Goal: Information Seeking & Learning: Learn about a topic

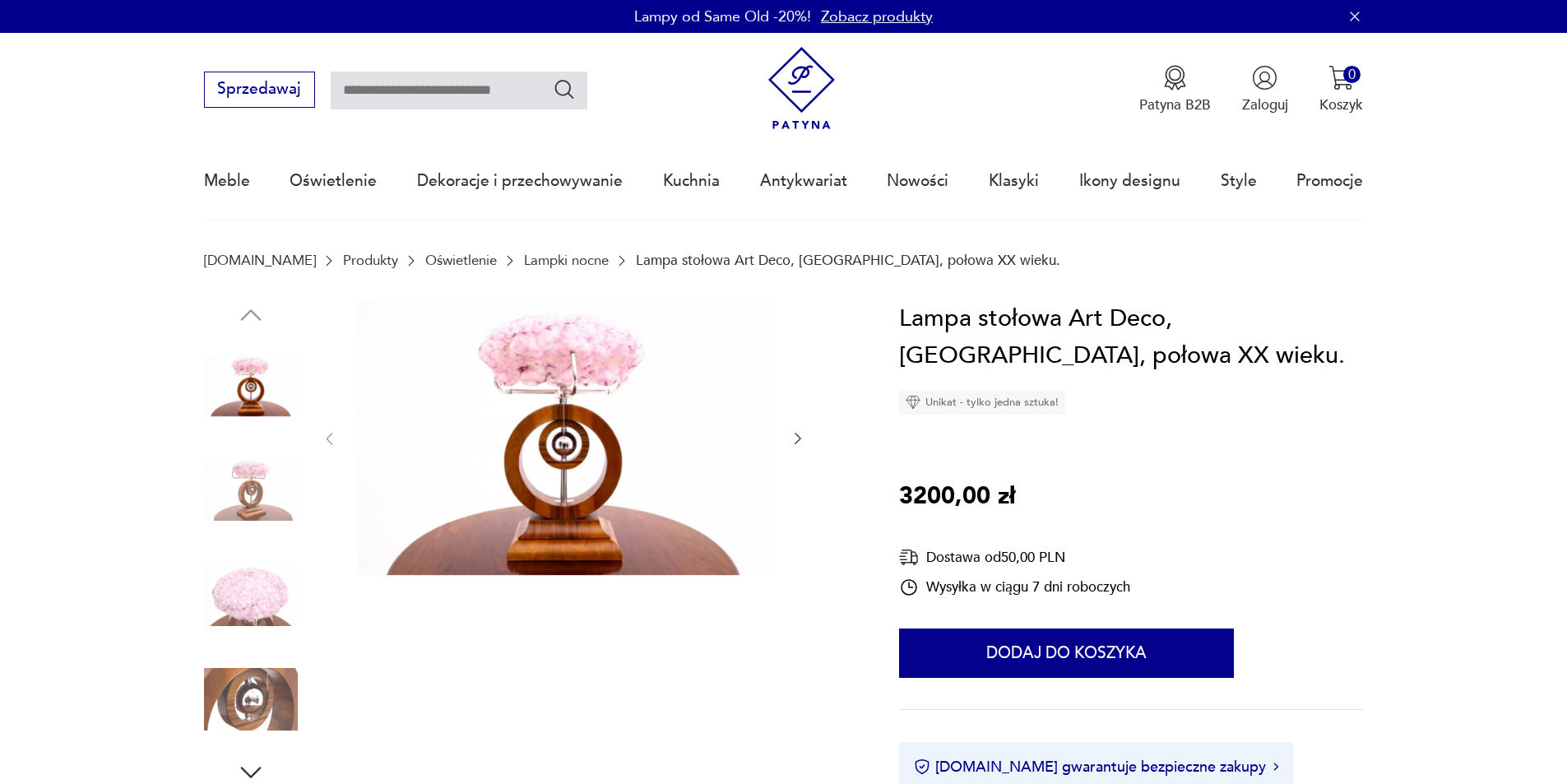
click at [801, 430] on icon "button" at bounding box center [798, 439] width 17 height 17
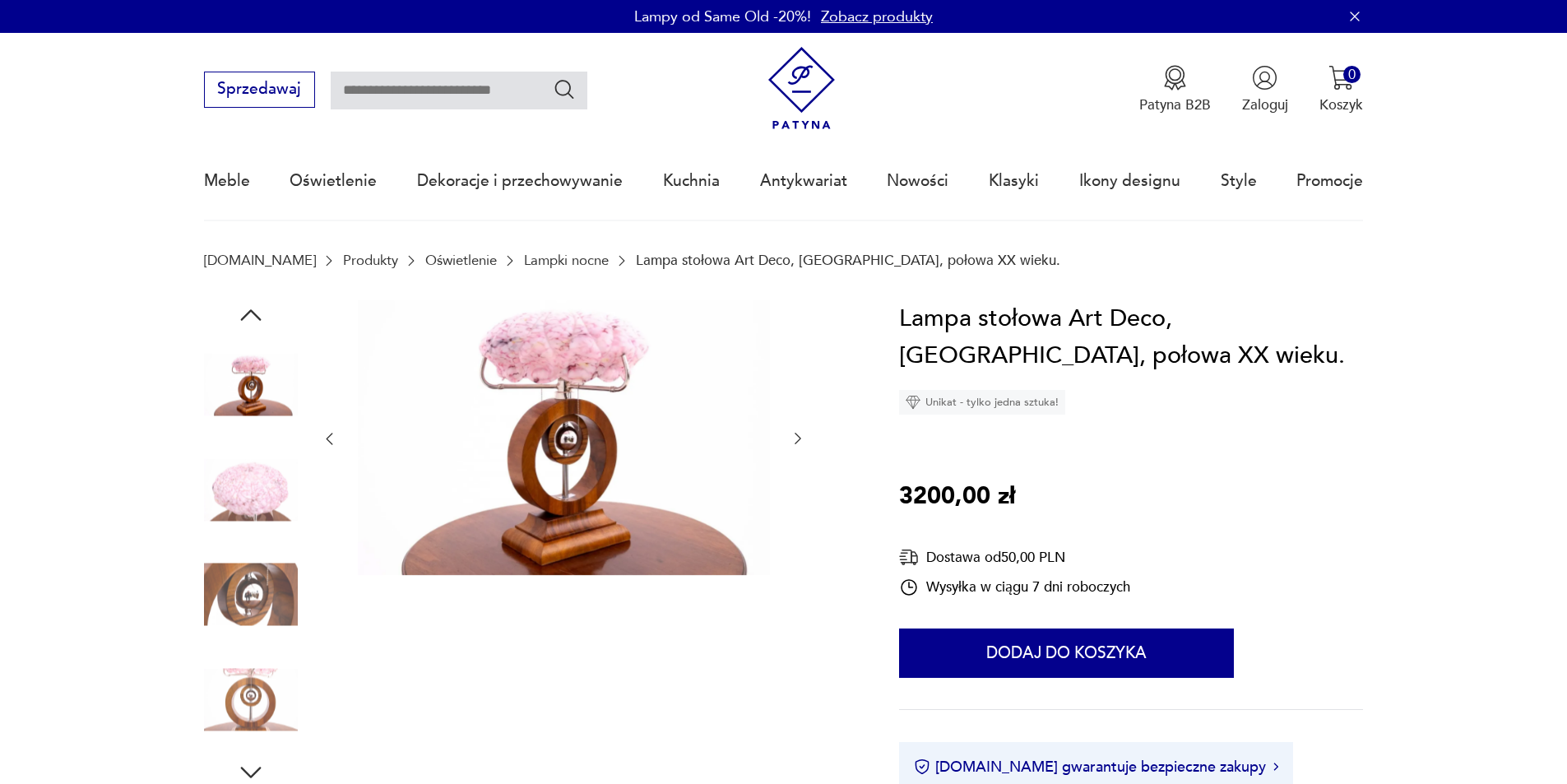
click at [801, 430] on icon "button" at bounding box center [798, 439] width 17 height 17
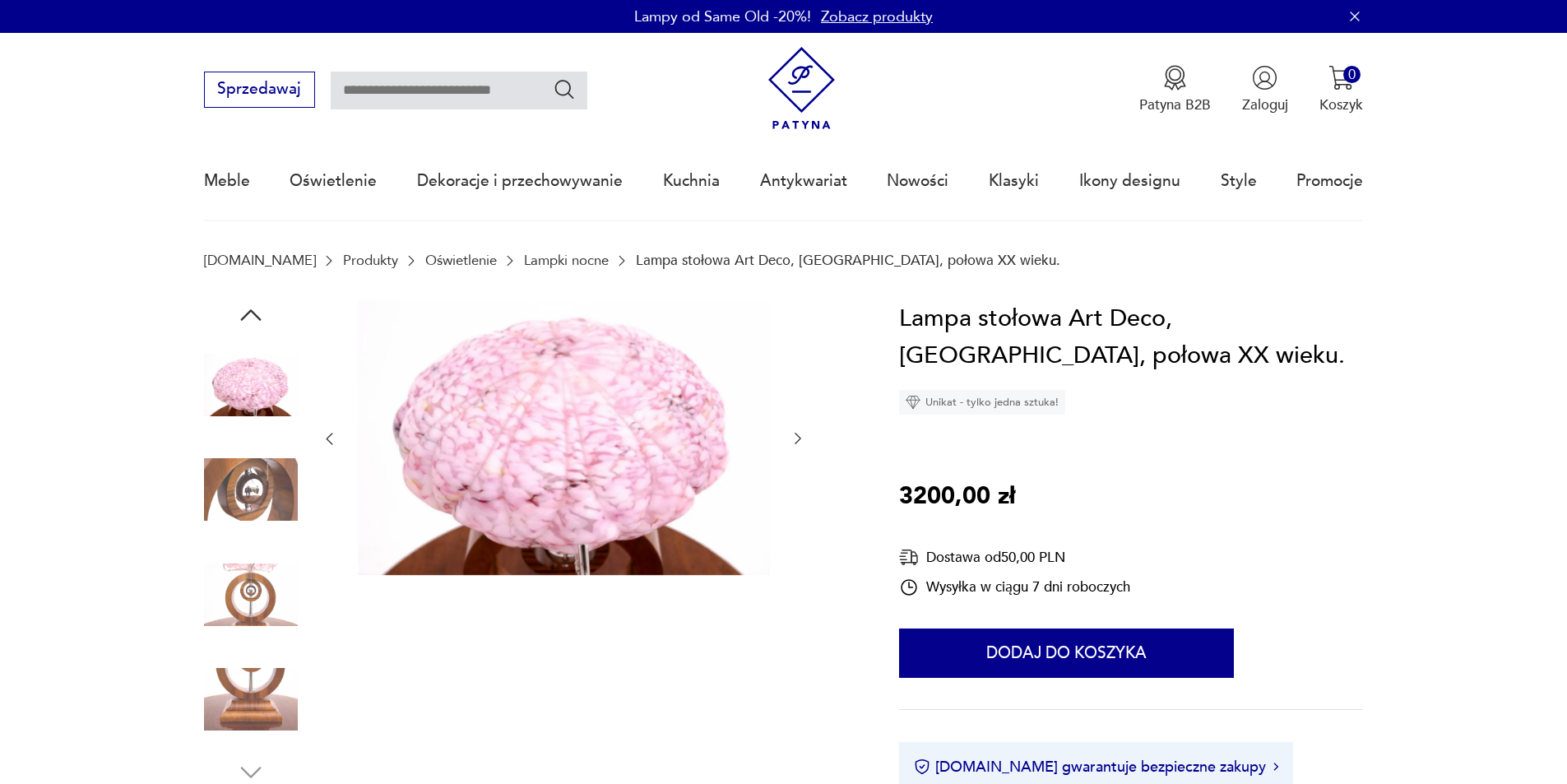
click at [801, 430] on icon "button" at bounding box center [798, 439] width 17 height 17
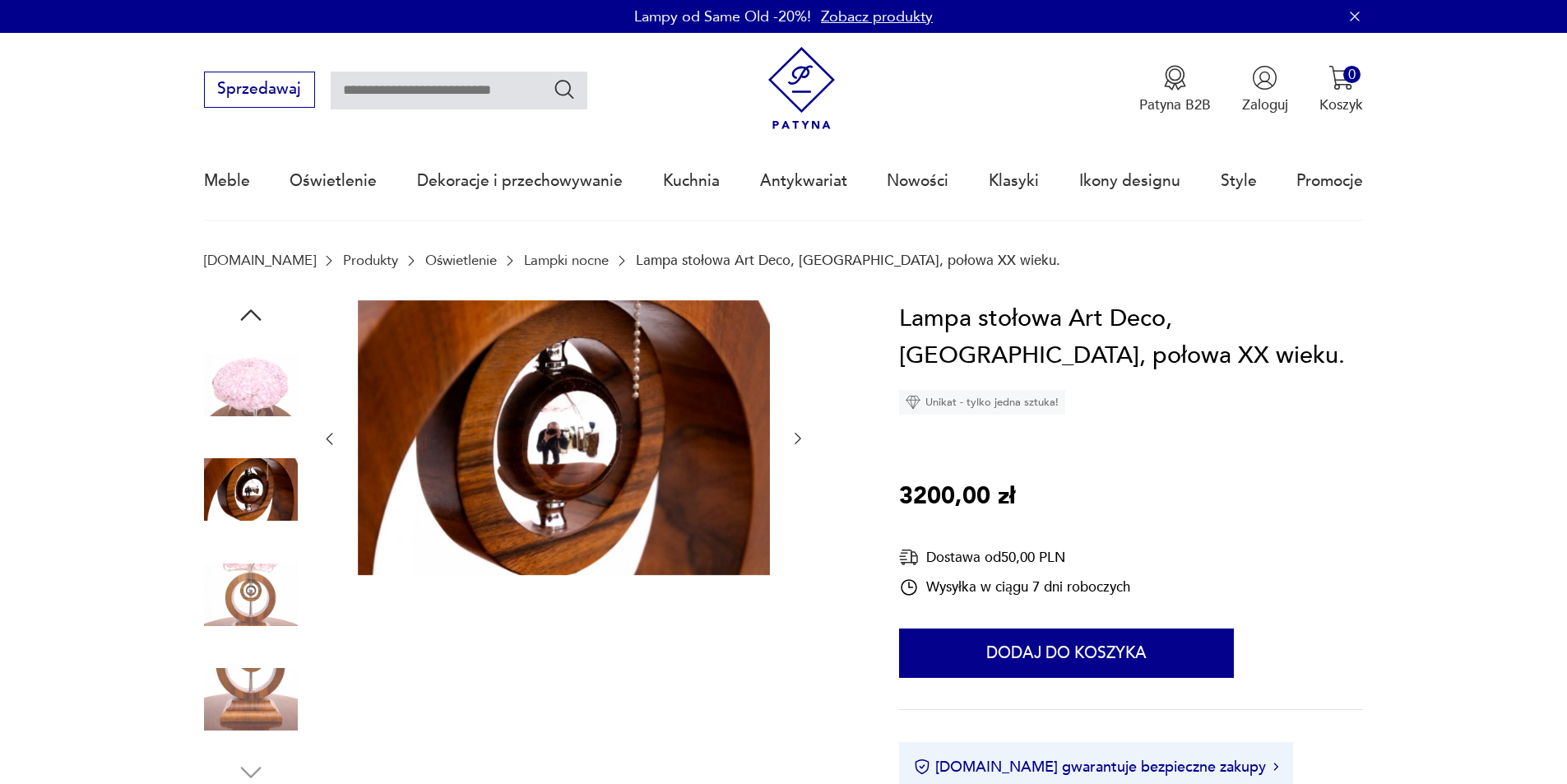
click at [801, 430] on icon "button" at bounding box center [798, 439] width 17 height 17
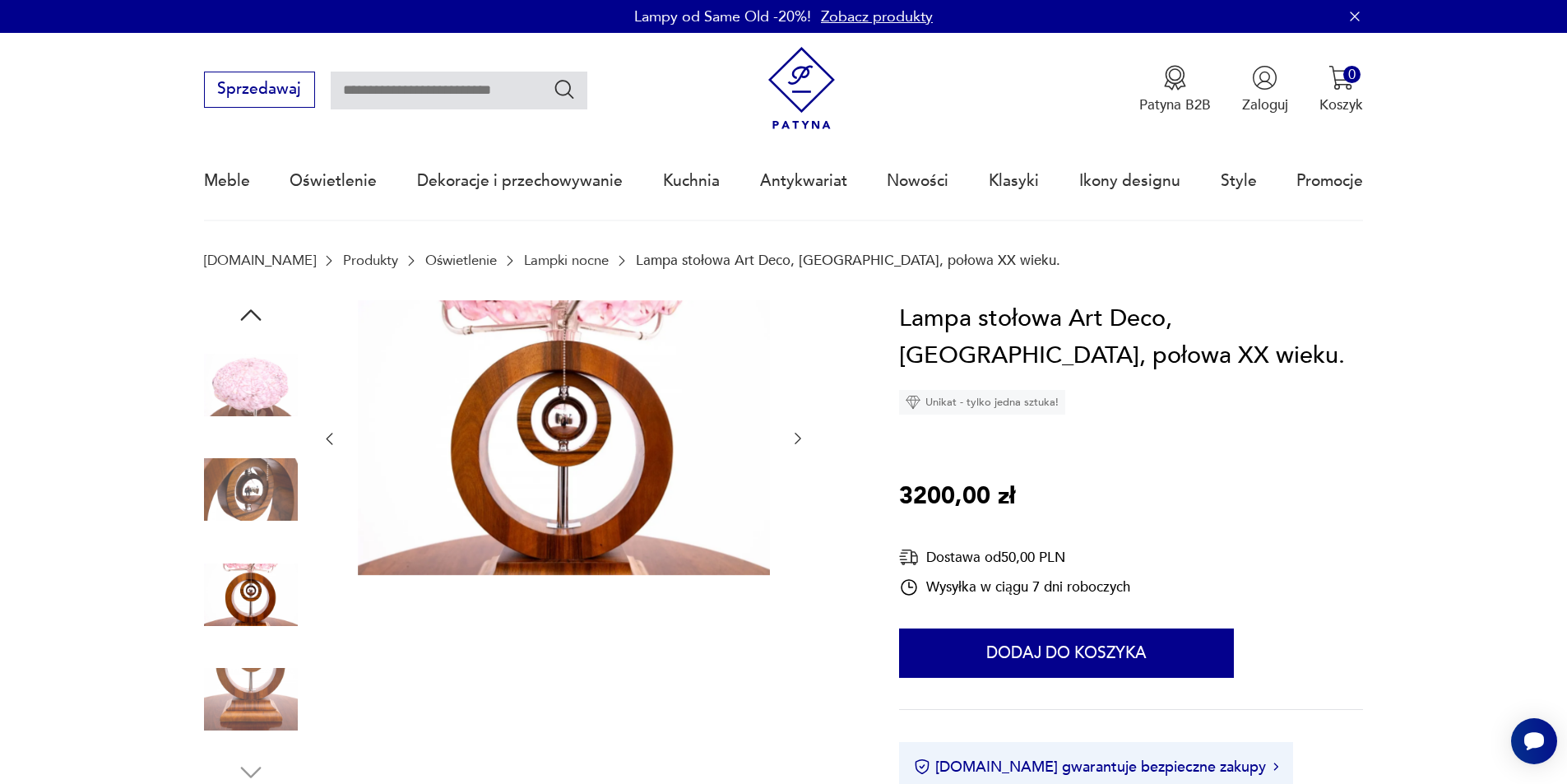
click at [801, 430] on icon "button" at bounding box center [798, 439] width 17 height 17
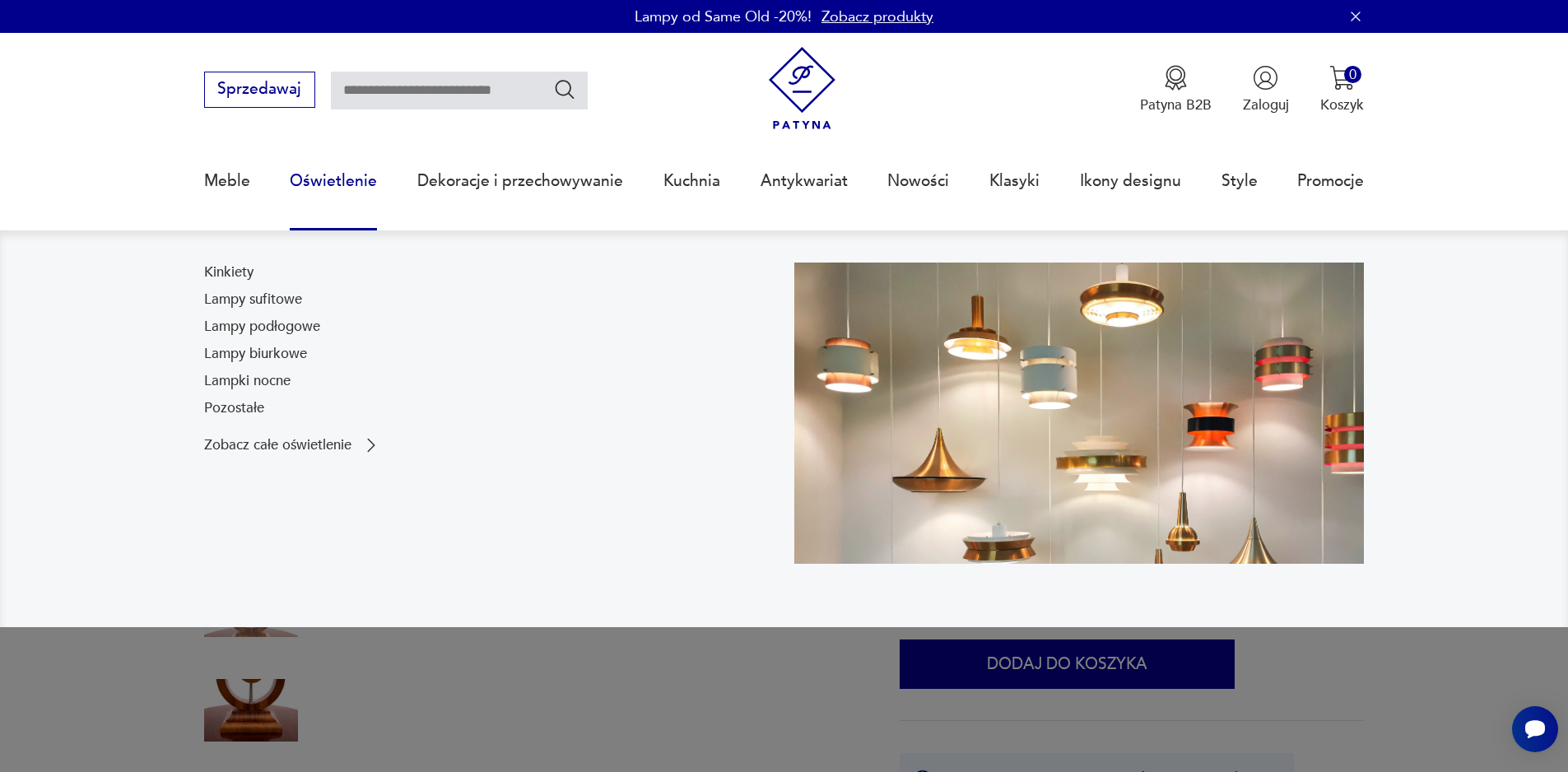
click at [351, 185] on link "Oświetlenie" at bounding box center [333, 181] width 87 height 75
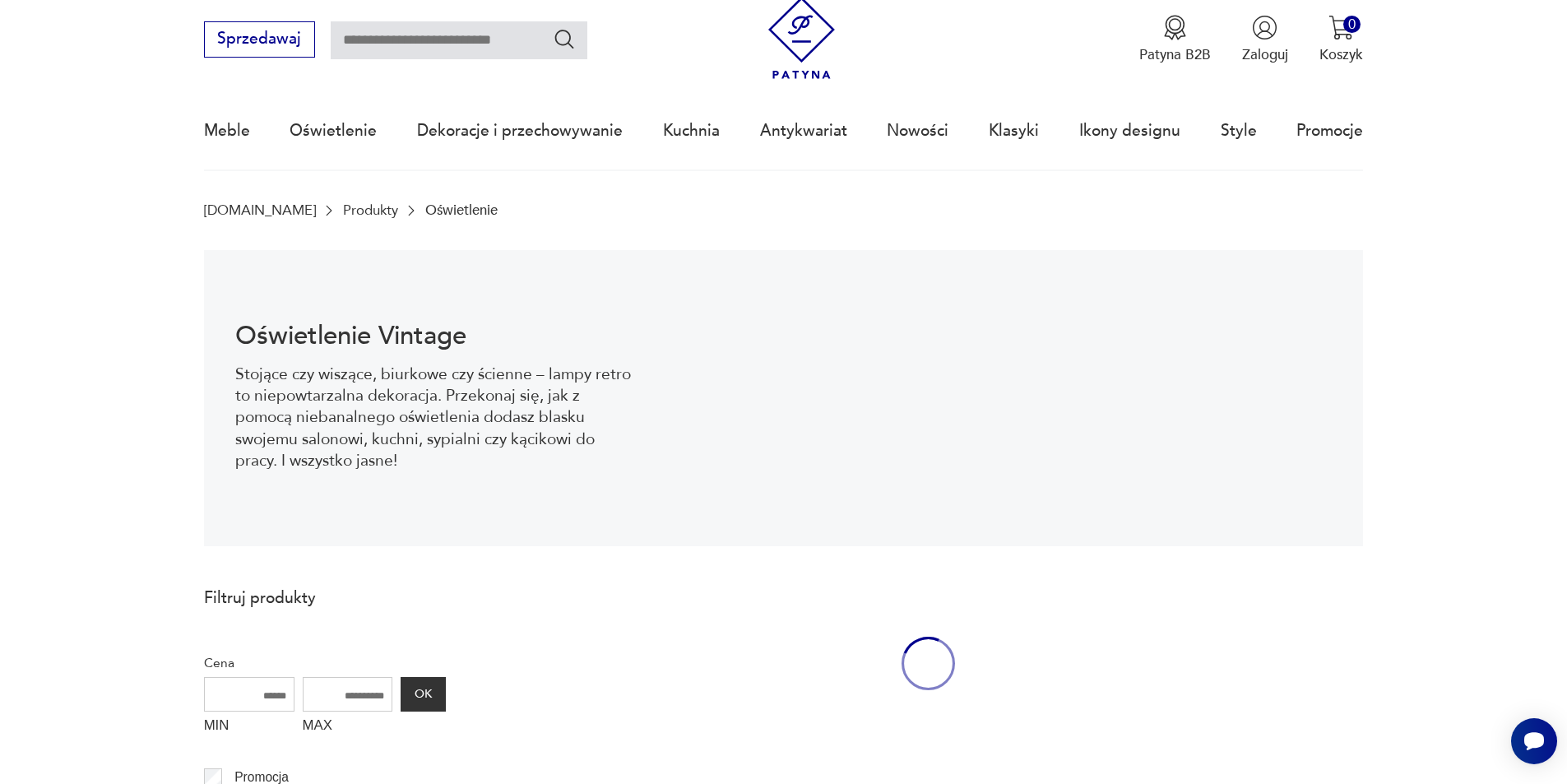
scroll to position [54, 0]
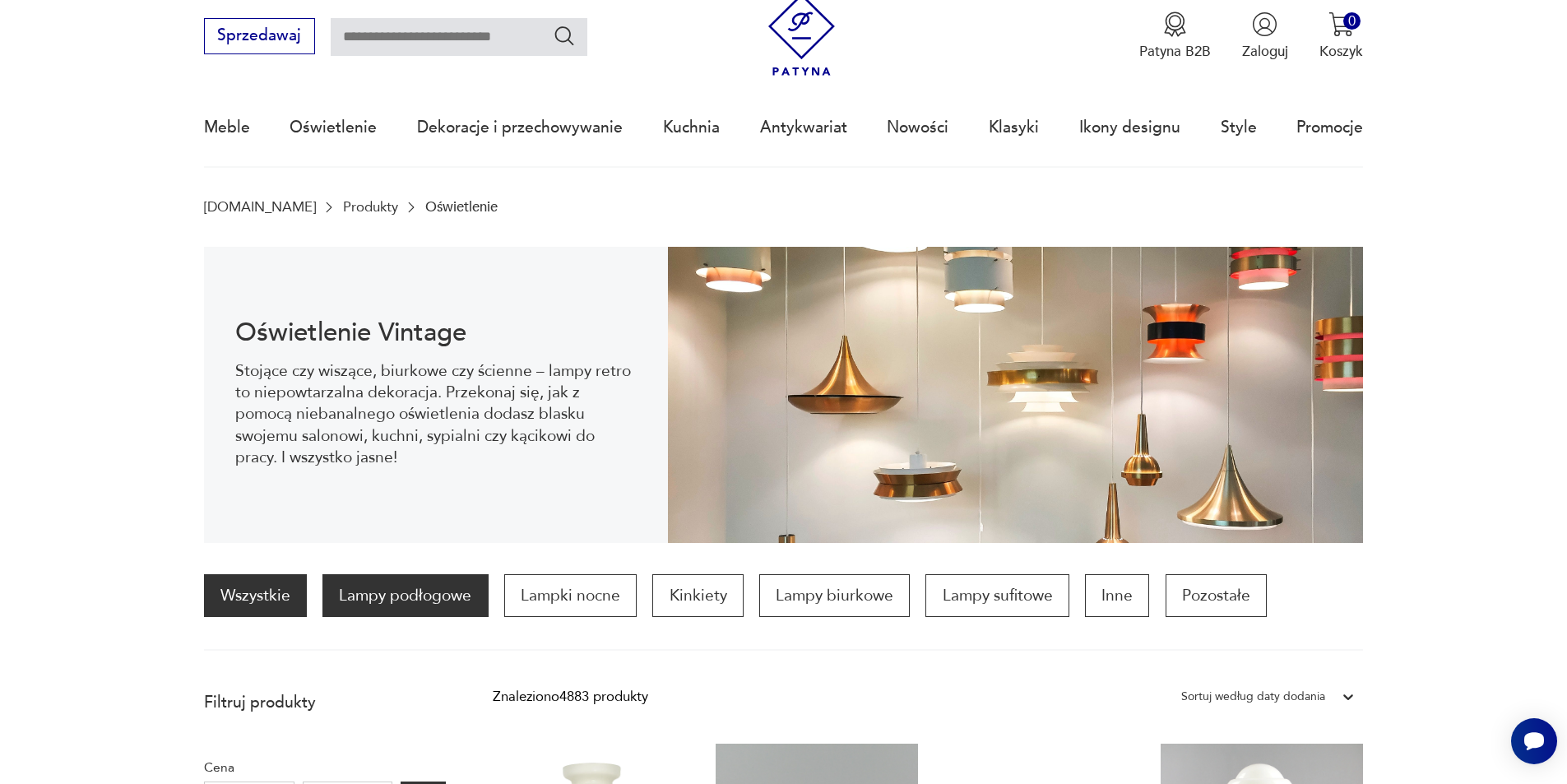
click at [456, 606] on p "Lampy podłogowe" at bounding box center [405, 595] width 166 height 43
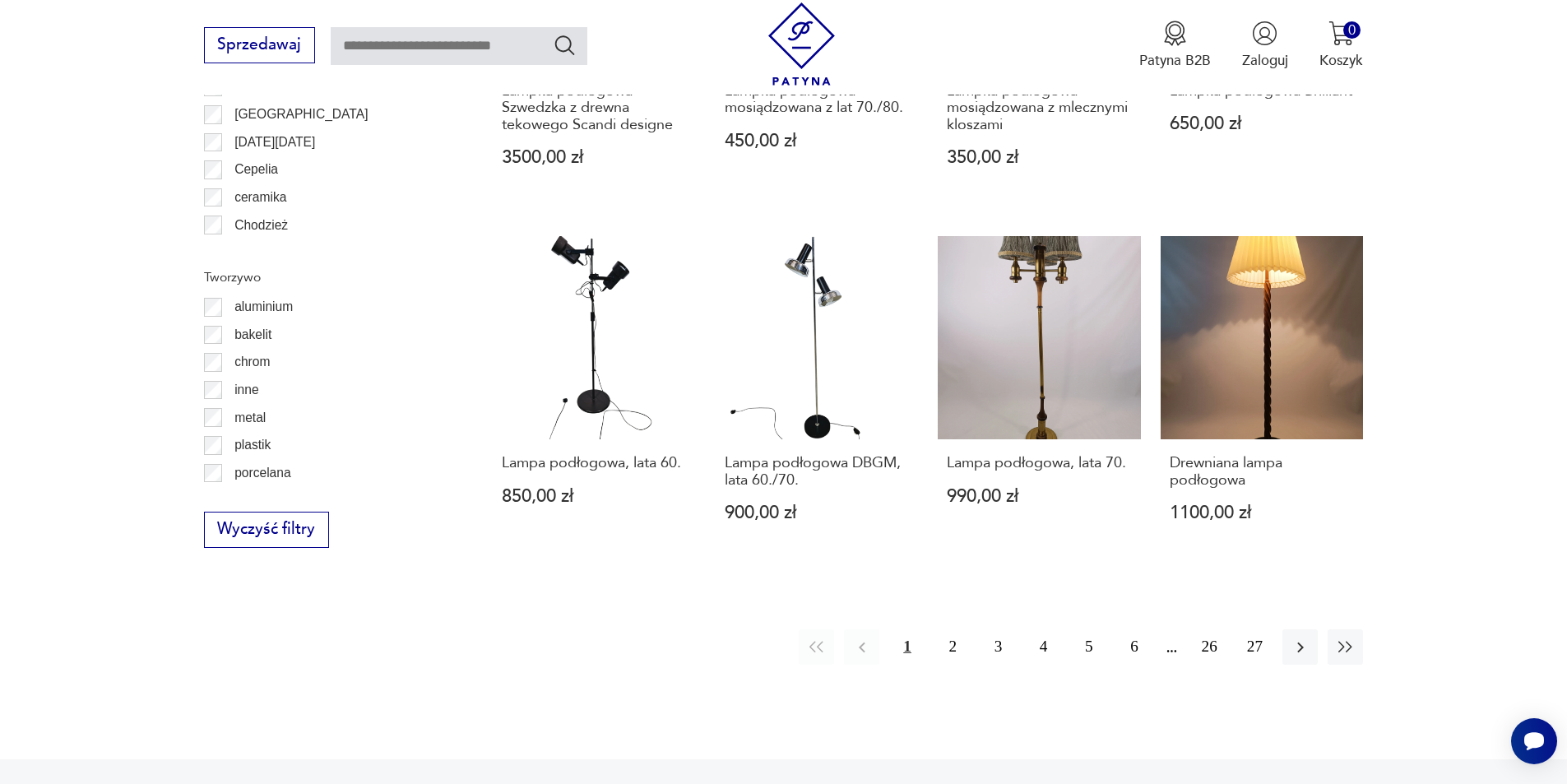
scroll to position [1416, 0]
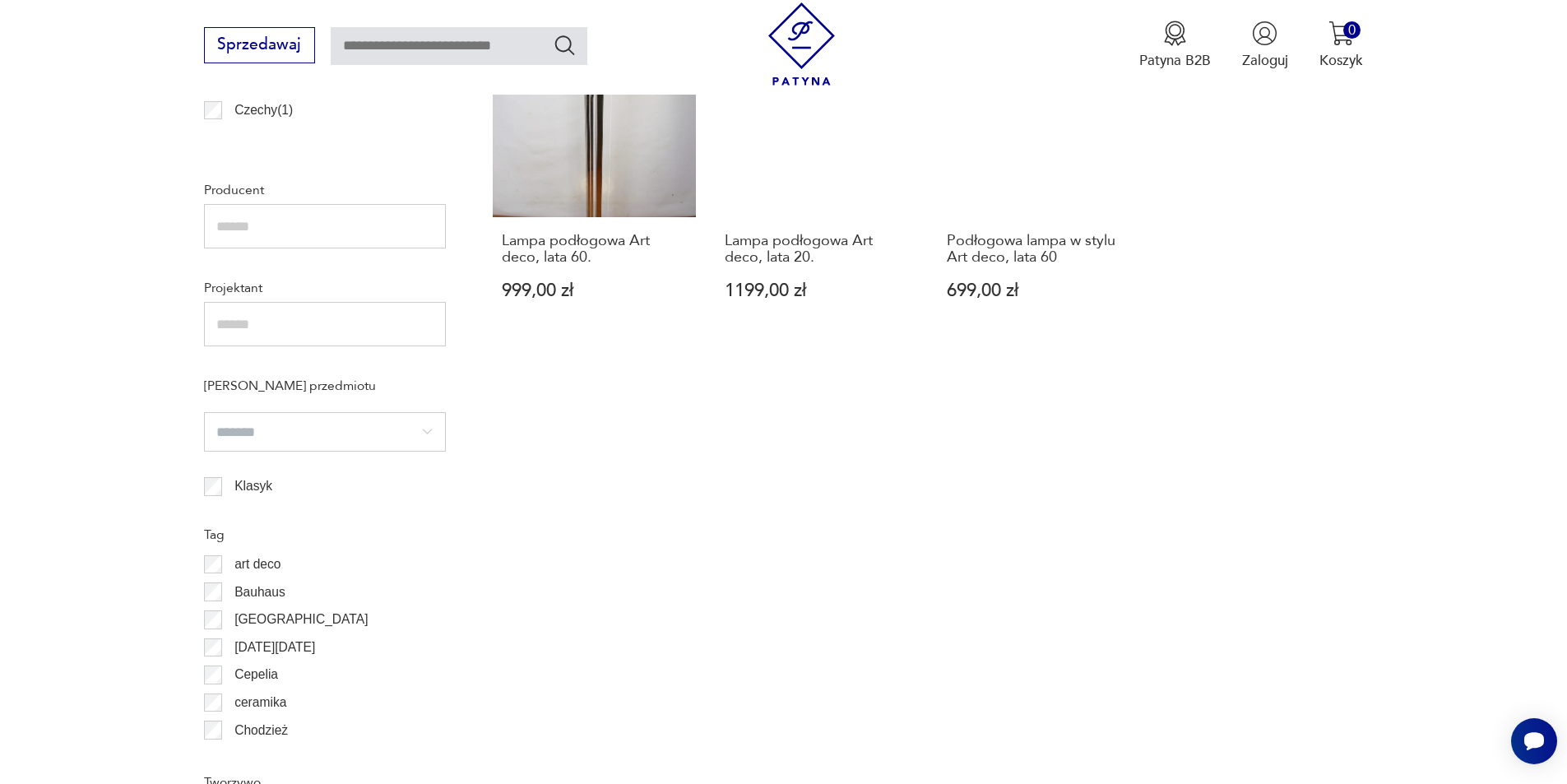
scroll to position [1393, 0]
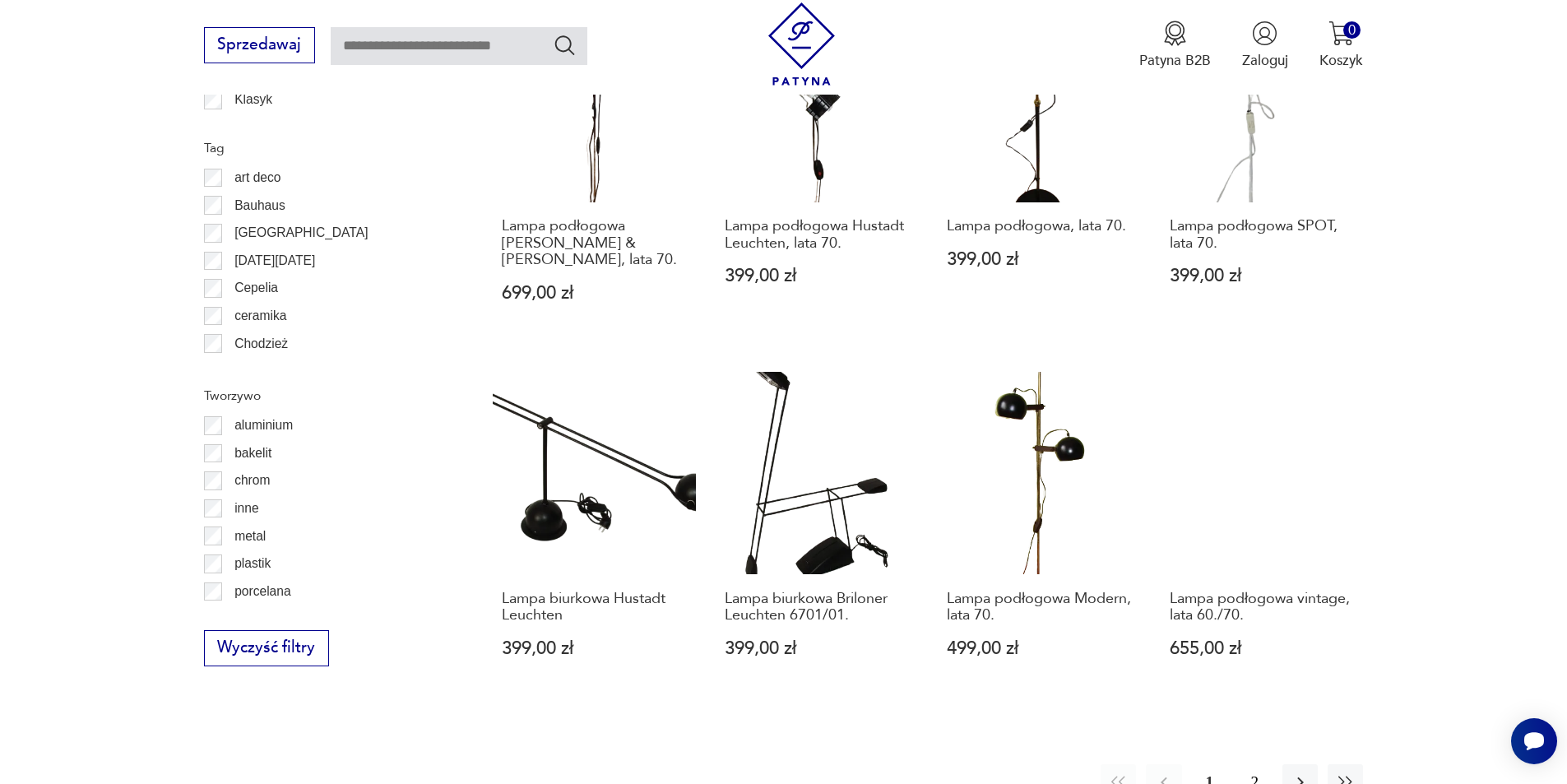
scroll to position [1887, 0]
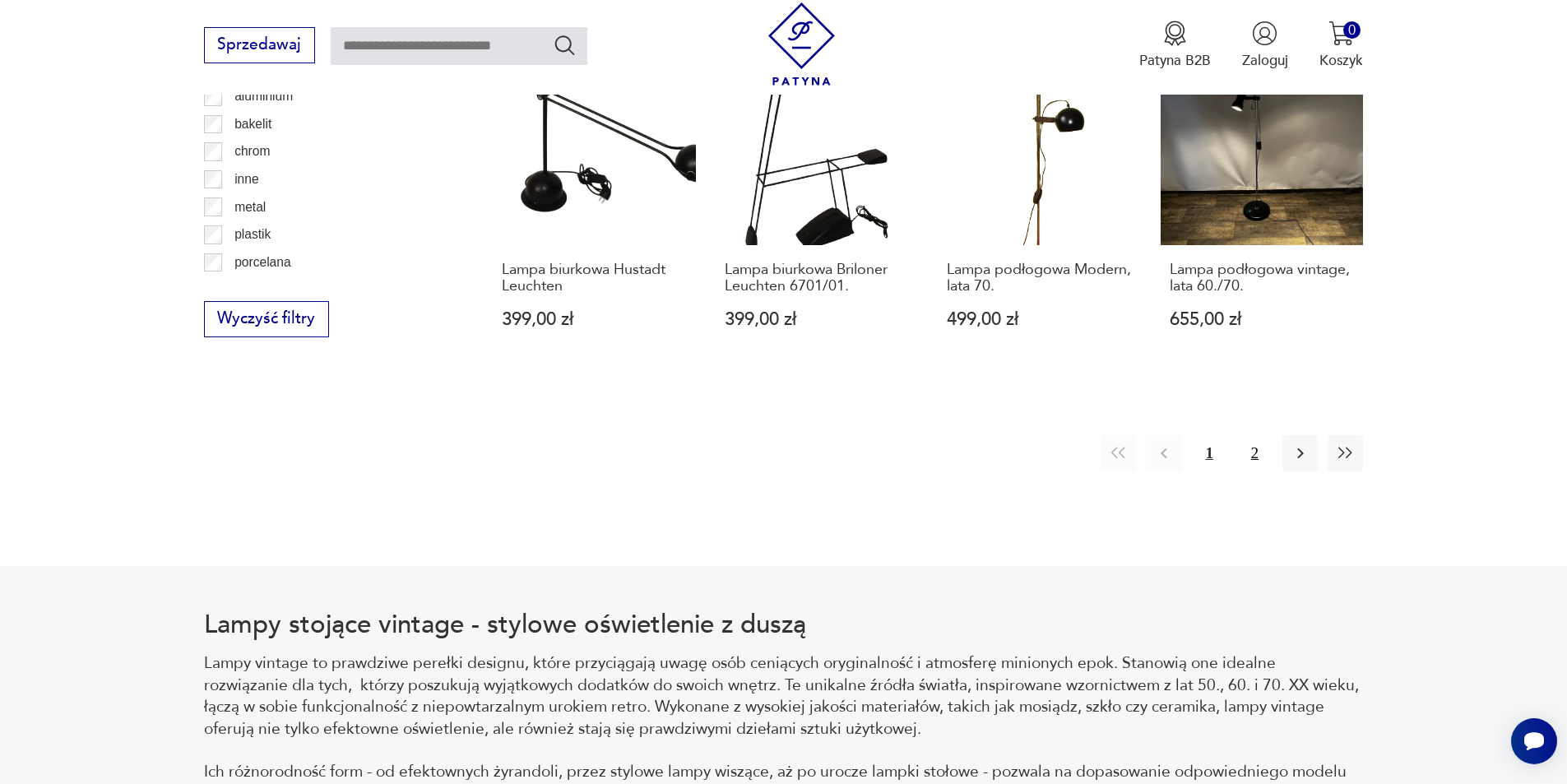
click at [1257, 435] on button "2" at bounding box center [1255, 452] width 36 height 36
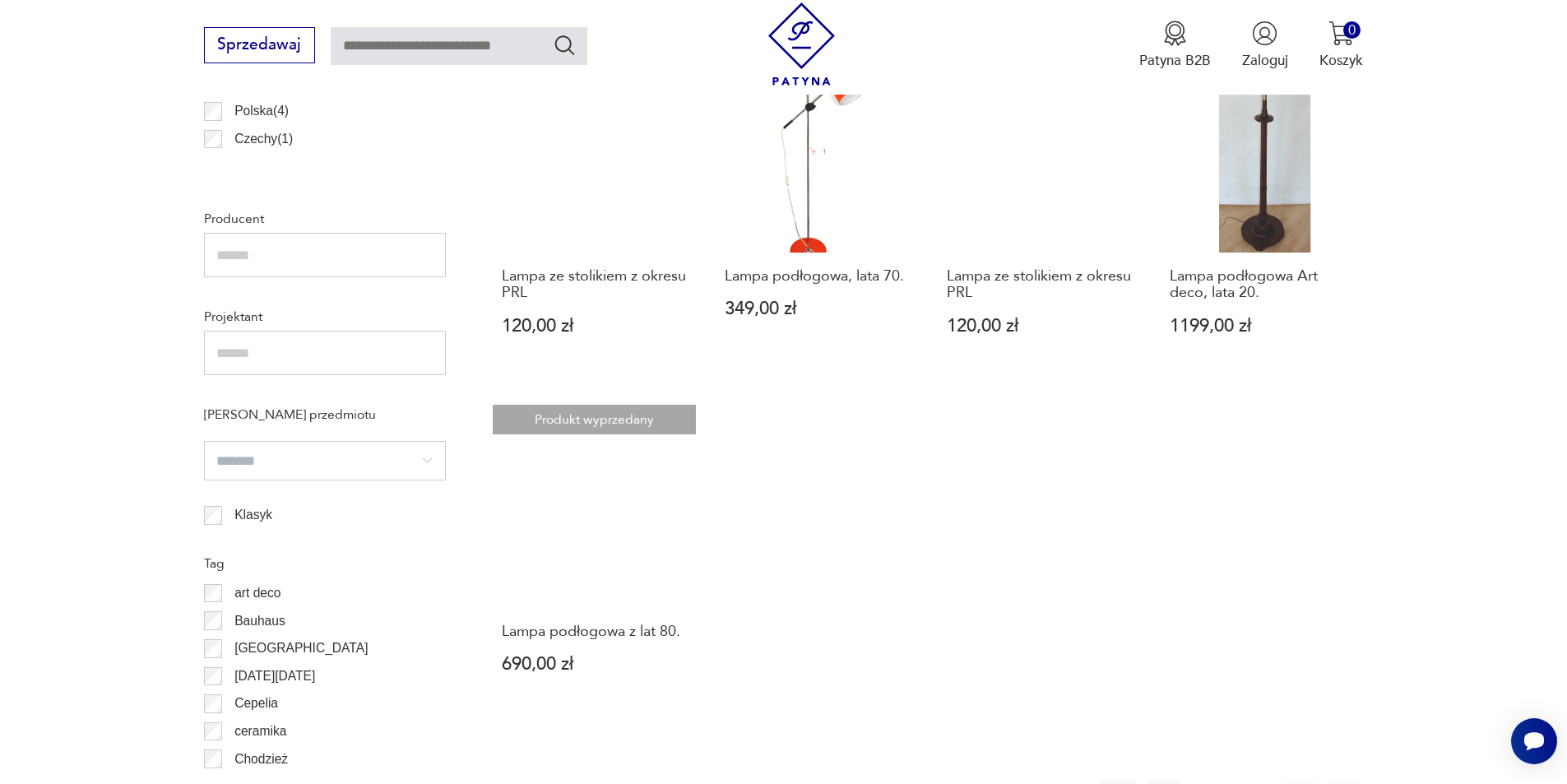
scroll to position [1147, 0]
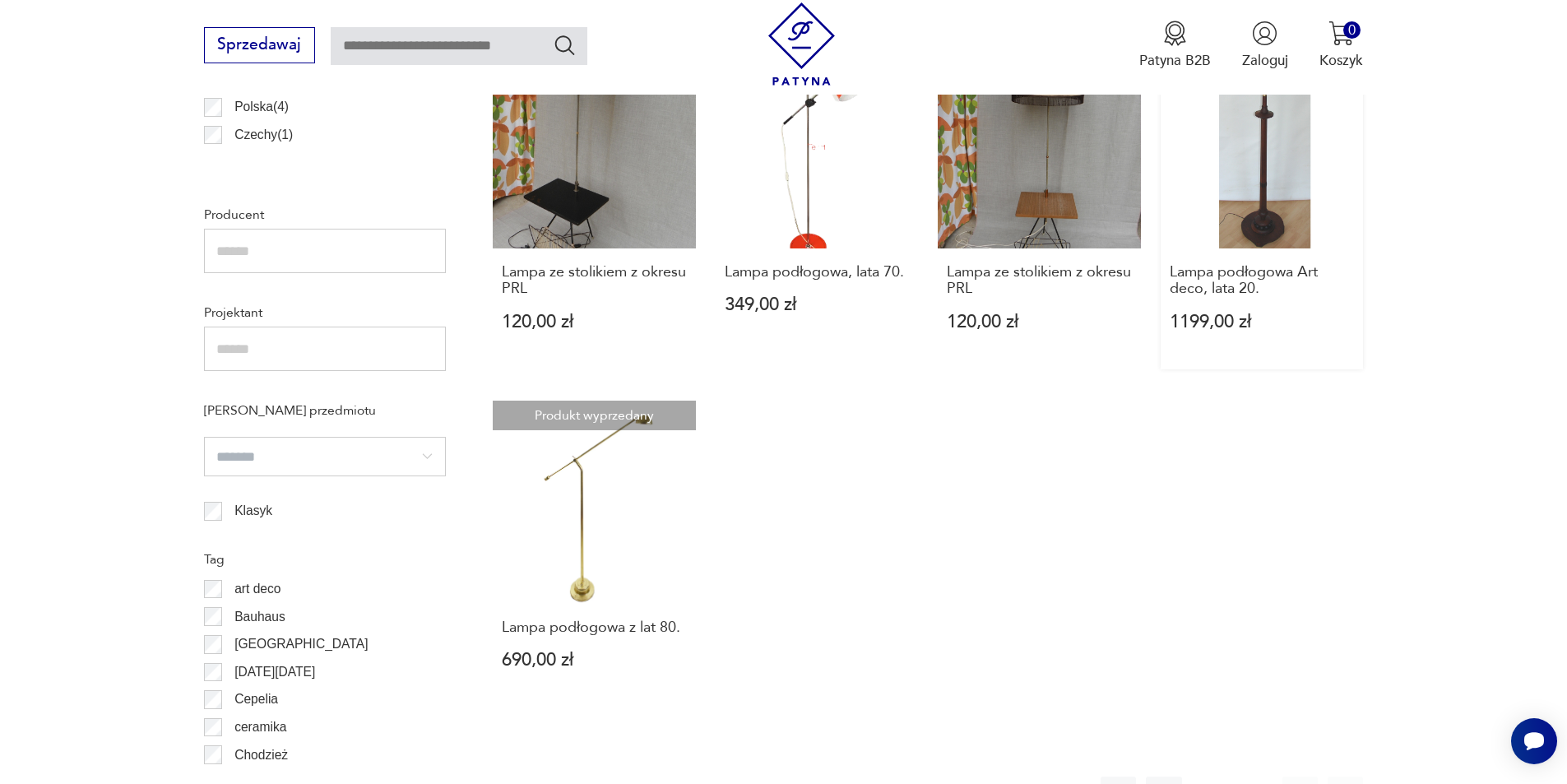
click at [1268, 199] on link "Produkt wyprzedany Lampa podłogowa Art deco, lata 20. 1199,00 zł" at bounding box center [1262, 207] width 203 height 324
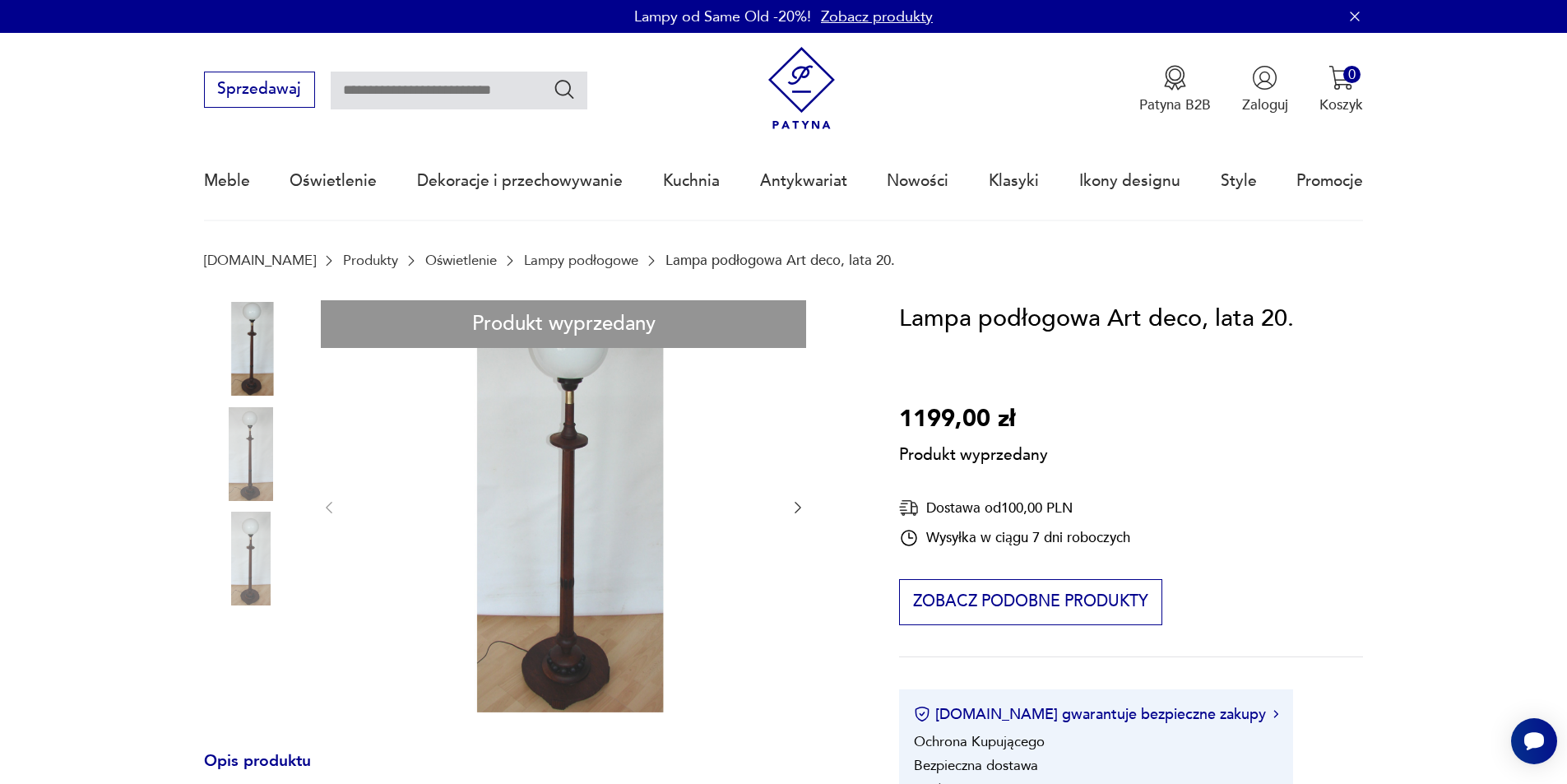
click at [619, 619] on div "Produkt wyprzedany Opis produktu Lampa podłogowa Art deco, lata 20. Została wyk…" at bounding box center [528, 738] width 648 height 877
click at [797, 503] on div "Produkt wyprzedany Opis produktu Lampa podłogowa Art deco, lata 20. Została wyk…" at bounding box center [528, 738] width 648 height 877
